Goal: Task Accomplishment & Management: Manage account settings

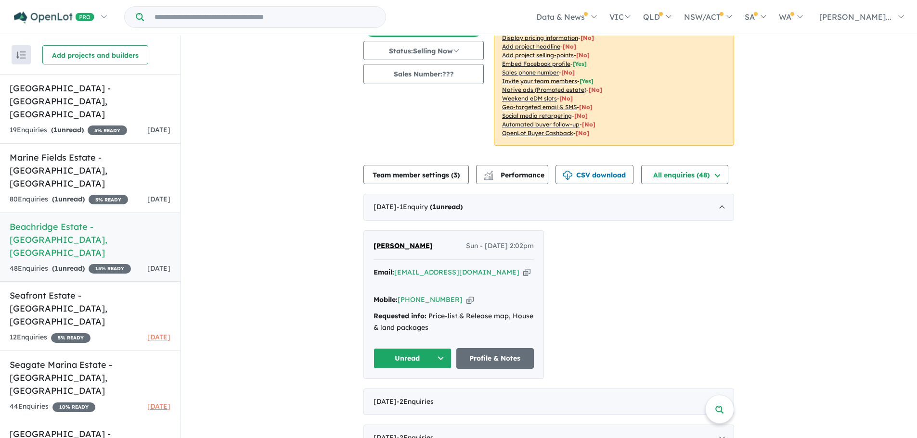
scroll to position [192, 0]
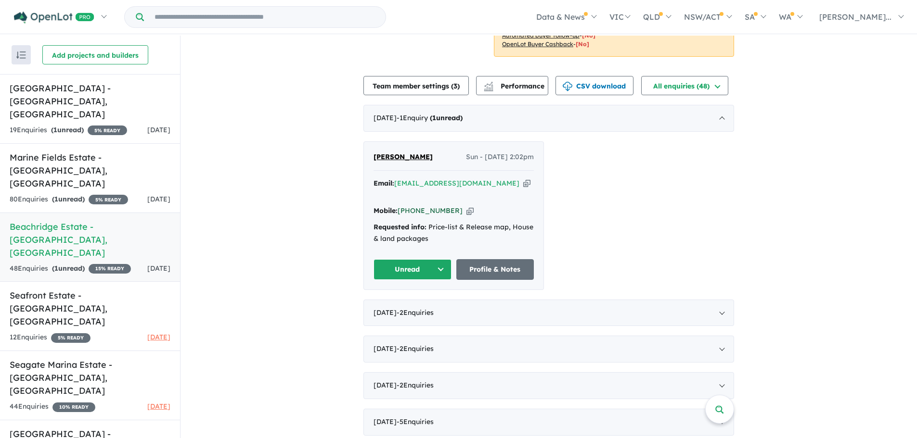
drag, startPoint x: 450, startPoint y: 198, endPoint x: 399, endPoint y: 201, distance: 51.1
click at [399, 205] on div "Mobile: [PHONE_NUMBER] Copied!" at bounding box center [453, 211] width 160 height 12
copy link "[PHONE_NUMBER]"
click at [429, 259] on button "Unread" at bounding box center [412, 269] width 78 height 21
click at [417, 304] on button "Assigned" at bounding box center [416, 315] width 84 height 22
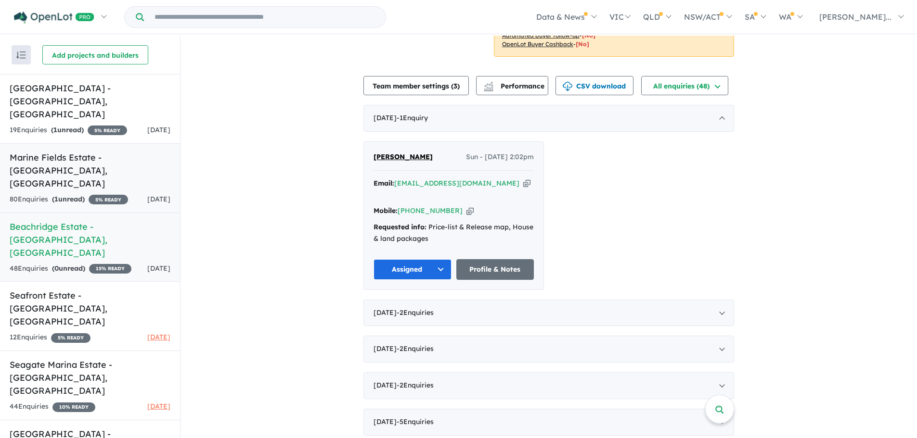
click at [49, 151] on h5 "Marine Fields Estate - [GEOGRAPHIC_DATA] , [GEOGRAPHIC_DATA]" at bounding box center [90, 170] width 161 height 39
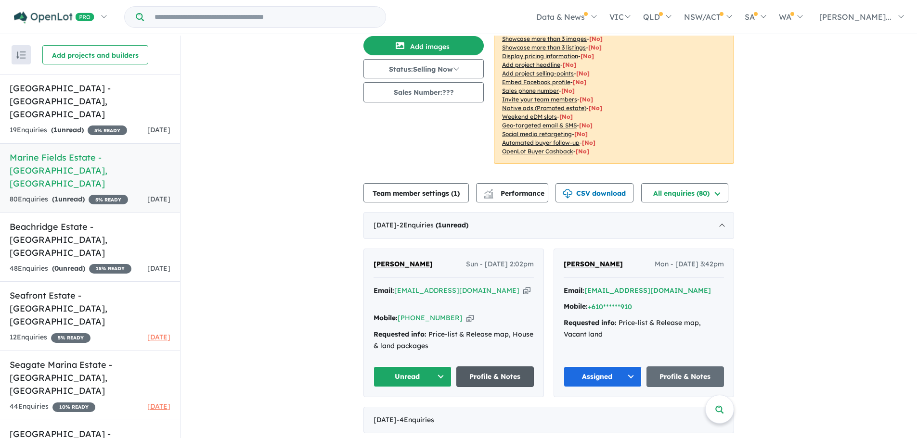
scroll to position [192, 0]
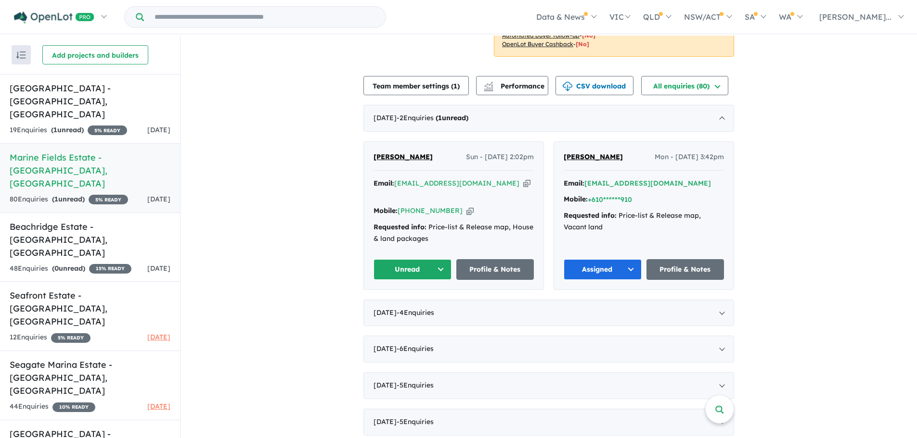
click at [431, 259] on button "Unread" at bounding box center [412, 269] width 78 height 21
click at [415, 304] on button "Assigned" at bounding box center [416, 315] width 84 height 22
click at [67, 90] on h5 "[GEOGRAPHIC_DATA] - [GEOGRAPHIC_DATA] , [GEOGRAPHIC_DATA]" at bounding box center [90, 101] width 161 height 39
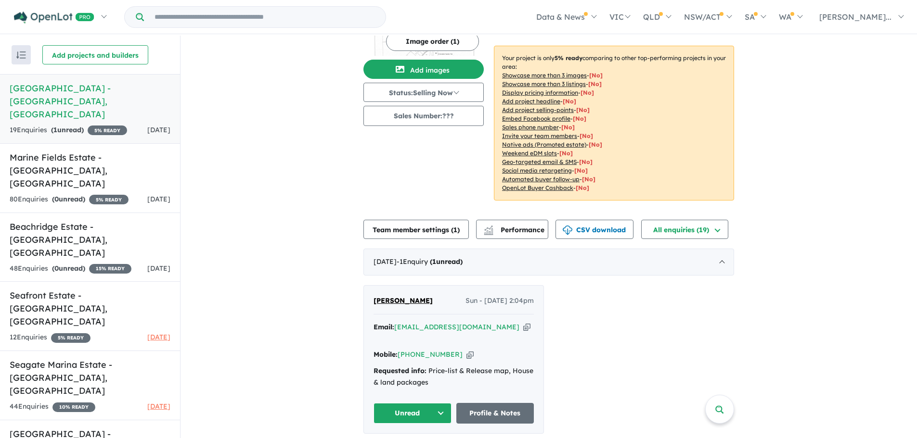
scroll to position [144, 0]
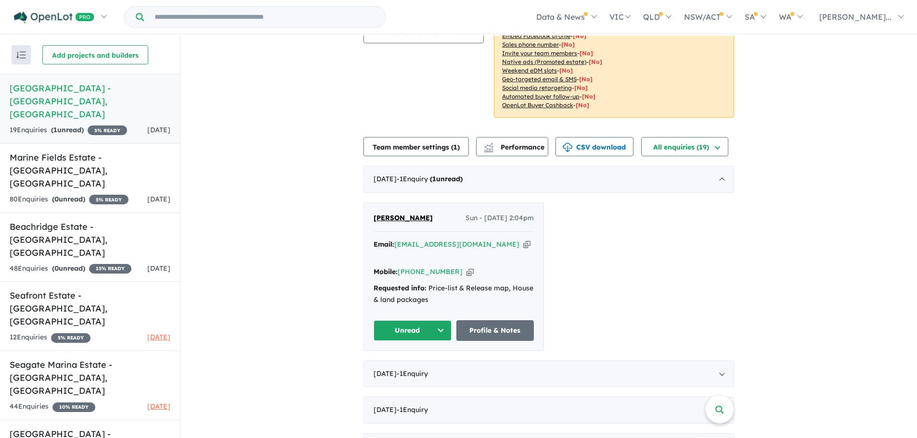
click at [418, 320] on button "Unread" at bounding box center [412, 330] width 78 height 21
click at [420, 365] on button "Assigned" at bounding box center [416, 376] width 84 height 22
